Goal: Task Accomplishment & Management: Use online tool/utility

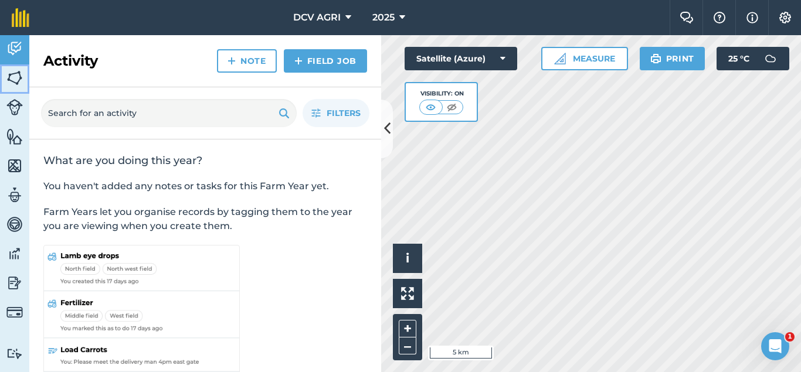
click at [11, 71] on img at bounding box center [14, 78] width 16 height 18
click at [386, 130] on icon at bounding box center [387, 128] width 6 height 21
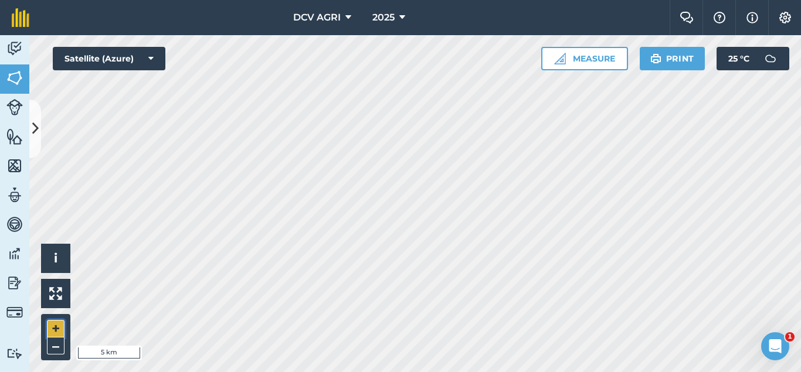
click at [56, 328] on button "+" at bounding box center [56, 329] width 18 height 18
click at [55, 326] on button "+" at bounding box center [56, 329] width 18 height 18
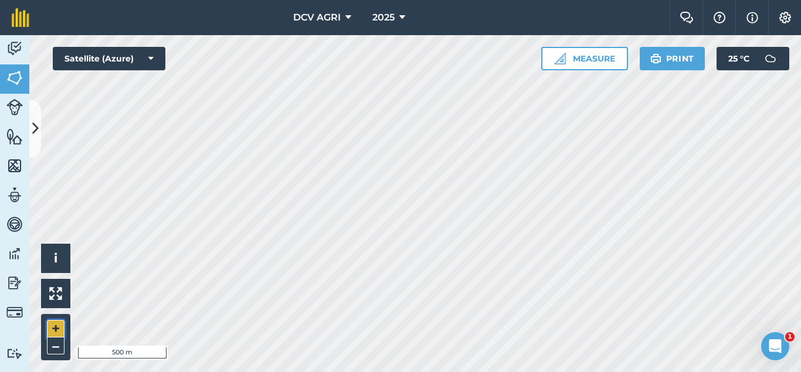
click at [55, 326] on button "+" at bounding box center [56, 329] width 18 height 18
